Goal: Task Accomplishment & Management: Complete application form

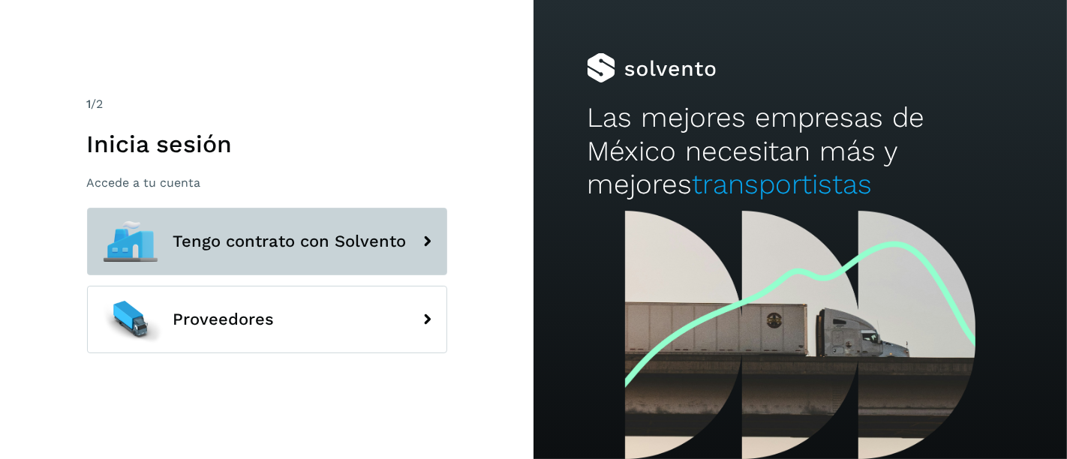
click at [233, 241] on span "Tengo contrato con Solvento" at bounding box center [289, 242] width 233 height 18
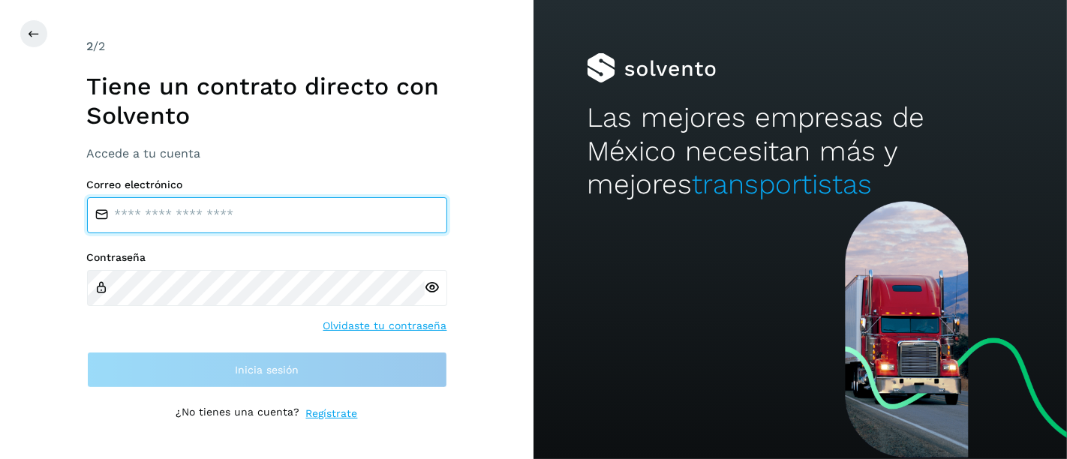
type input "**********"
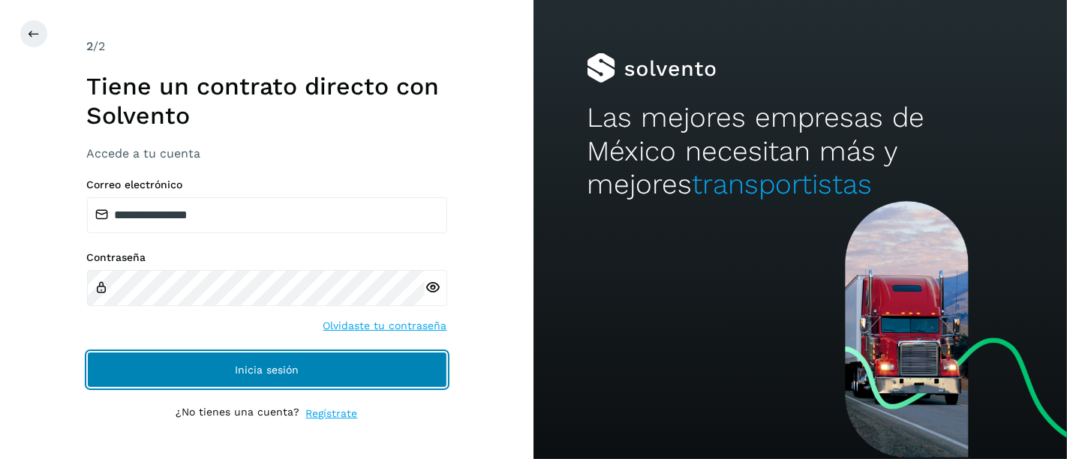
click at [218, 368] on button "Inicia sesión" at bounding box center [267, 370] width 360 height 36
